Goal: Task Accomplishment & Management: Use online tool/utility

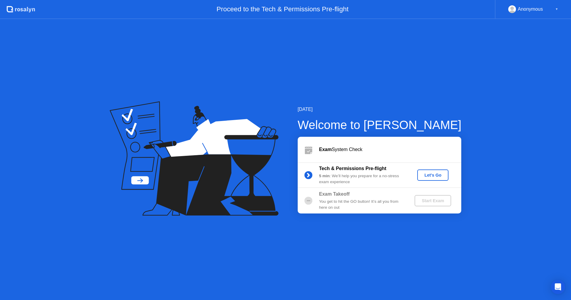
click at [432, 176] on div "Let's Go" at bounding box center [433, 175] width 26 height 5
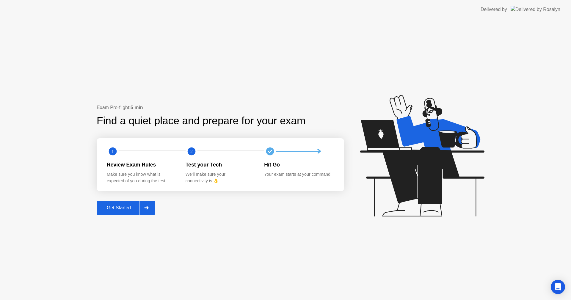
click at [115, 209] on div "Get Started" at bounding box center [118, 207] width 41 height 5
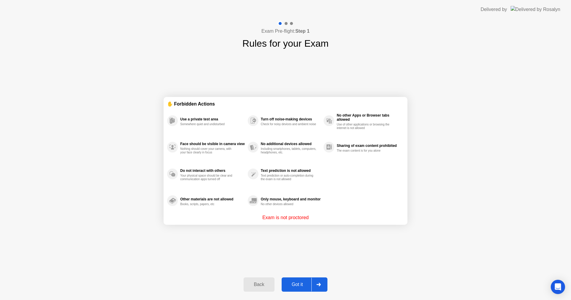
click at [297, 286] on div "Got it" at bounding box center [298, 284] width 28 height 5
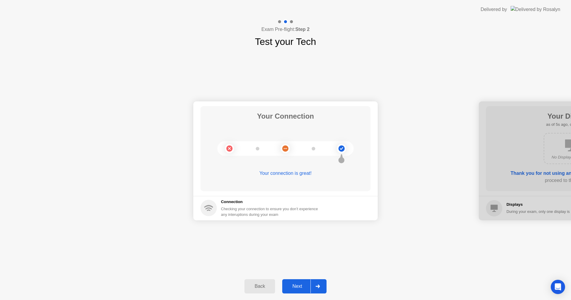
click at [299, 286] on div "Next" at bounding box center [297, 286] width 26 height 5
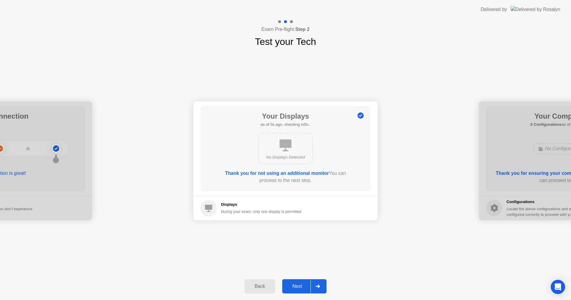
click at [303, 287] on div "Next" at bounding box center [297, 286] width 26 height 5
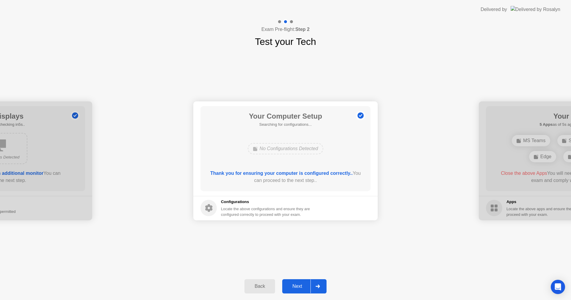
click at [302, 287] on div "Next" at bounding box center [297, 286] width 26 height 5
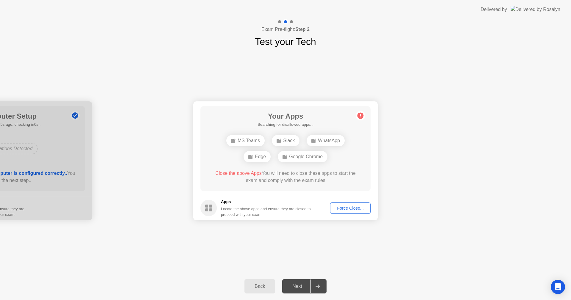
click at [406, 230] on div "Your Connection Your connection is great! Connection Checking your connection t…" at bounding box center [285, 161] width 571 height 224
click at [359, 210] on div "Force Close..." at bounding box center [350, 208] width 36 height 5
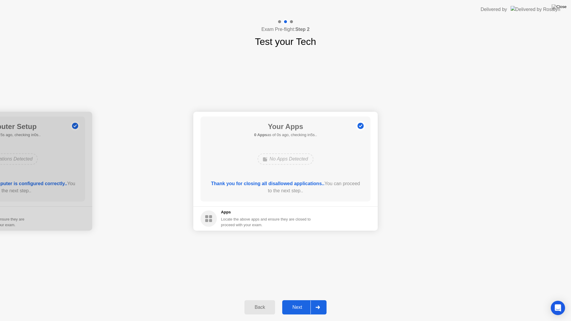
click at [300, 300] on div "Next" at bounding box center [297, 307] width 26 height 5
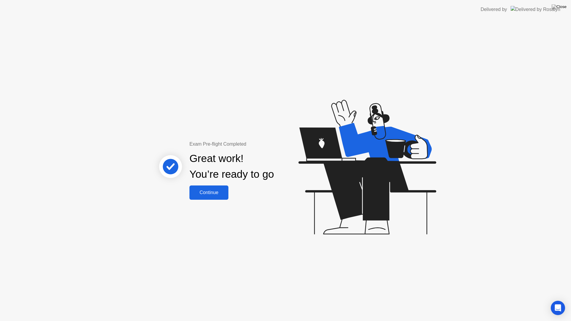
click at [215, 191] on div "Continue" at bounding box center [208, 192] width 35 height 5
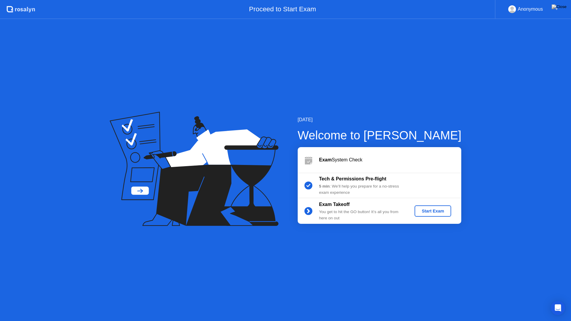
click at [433, 210] on div "Start Exam" at bounding box center [433, 211] width 32 height 5
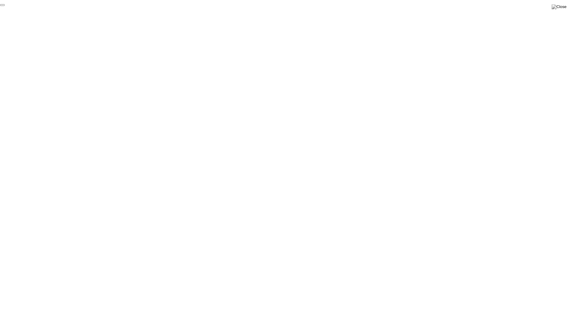
click div "End Proctoring Session"
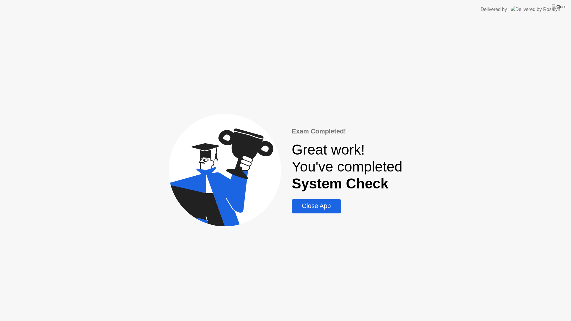
click at [321, 209] on div "Close App" at bounding box center [317, 206] width 46 height 7
